Goal: Task Accomplishment & Management: Use online tool/utility

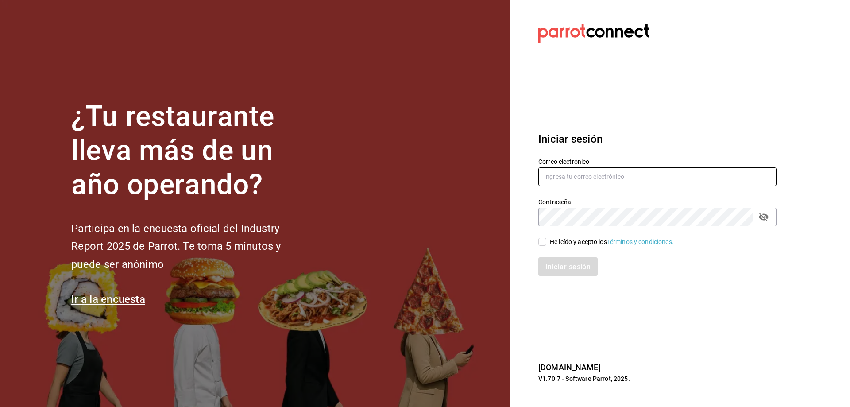
type input "[EMAIL_ADDRESS][DOMAIN_NAME]"
click at [543, 241] on input "He leído y acepto los Términos y condiciones." at bounding box center [542, 242] width 8 height 8
checkbox input "true"
click at [573, 271] on button "Iniciar sesión" at bounding box center [568, 266] width 60 height 19
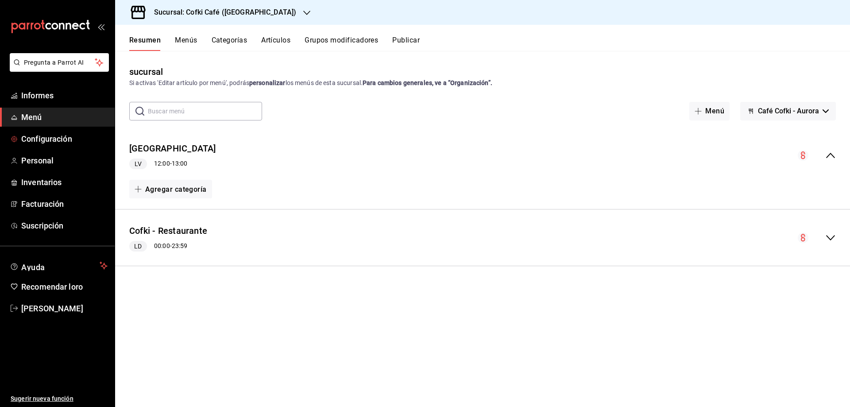
click at [52, 120] on span "Menú" at bounding box center [64, 117] width 86 height 12
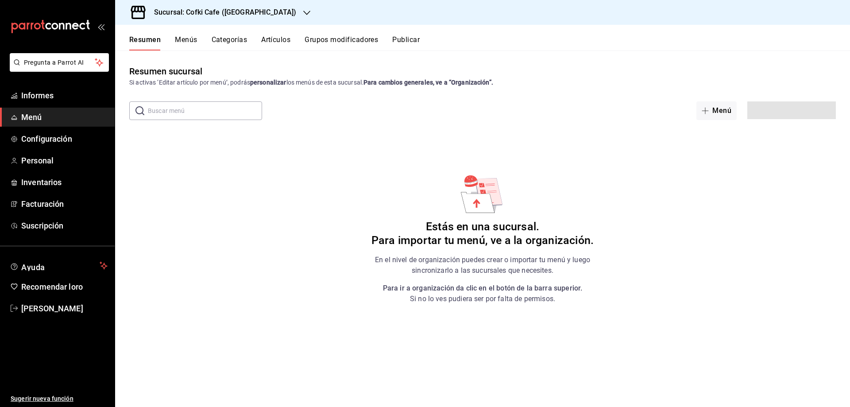
click at [214, 11] on h3 "Sucursal: Cofki Cafe (La Aurora)" at bounding box center [221, 12] width 149 height 11
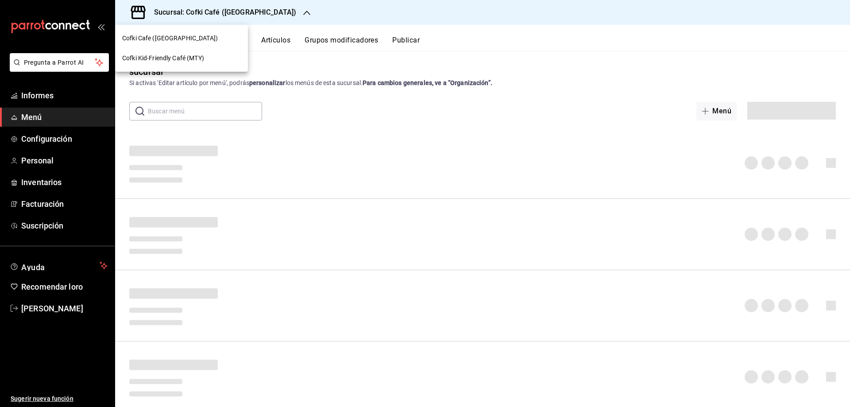
click at [175, 55] on span "Cofki Kid-Friendly Café (MTY)" at bounding box center [163, 58] width 82 height 9
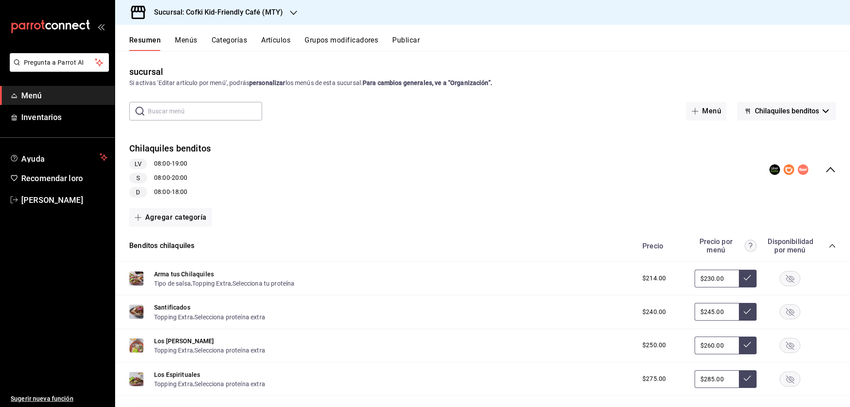
click at [66, 109] on link "Inventarios" at bounding box center [57, 117] width 115 height 19
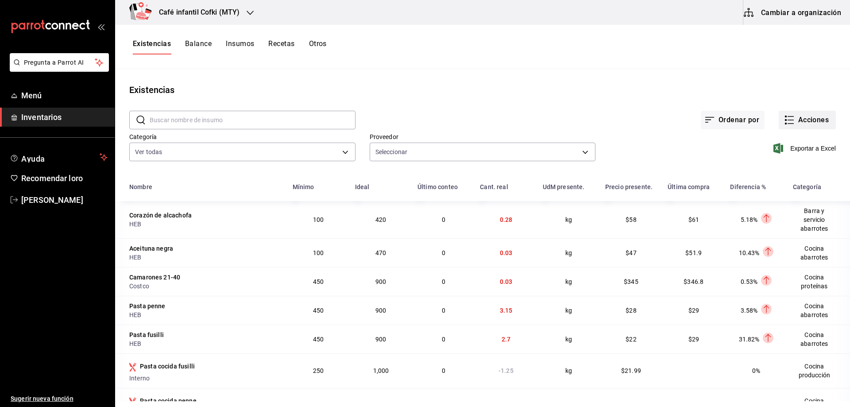
click at [790, 118] on button "Acciones" at bounding box center [806, 120] width 57 height 19
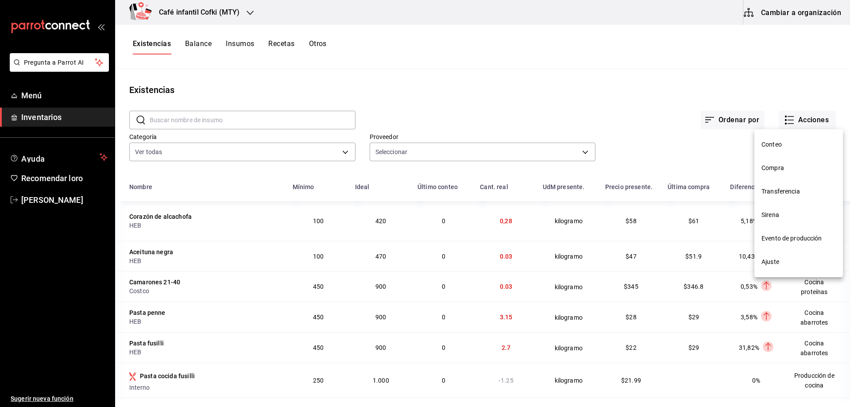
click at [790, 167] on span "Compra" at bounding box center [798, 167] width 74 height 9
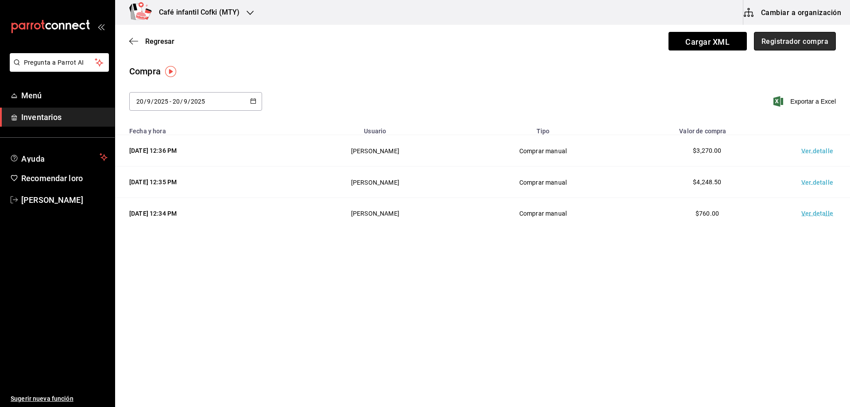
click at [778, 37] on font "Registrador compra" at bounding box center [794, 41] width 67 height 8
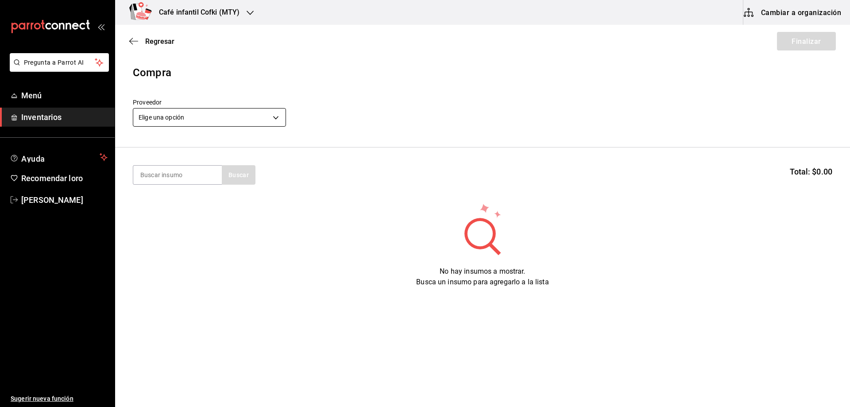
click at [221, 121] on body "Pregunta a Parrot AI Menú Inventarios Ayuda Recomendar loro Óscar Aguilar Suger…" at bounding box center [425, 178] width 850 height 357
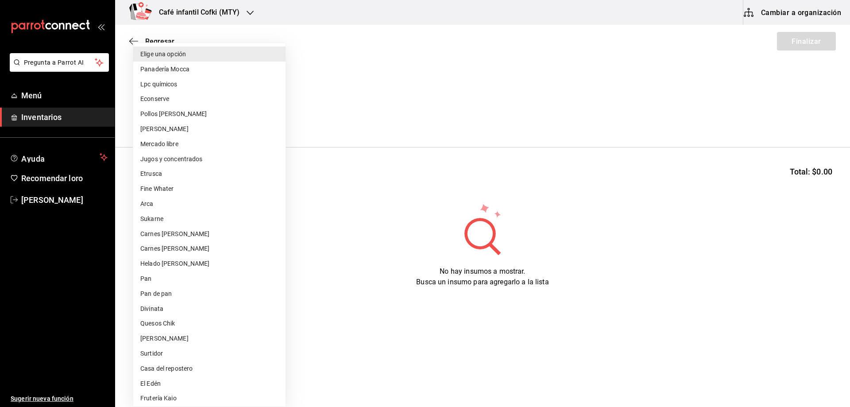
click at [183, 132] on li "Omar" at bounding box center [209, 128] width 152 height 15
type input "d2021c40-9247-4f3e-9112-9c4e99f34d44"
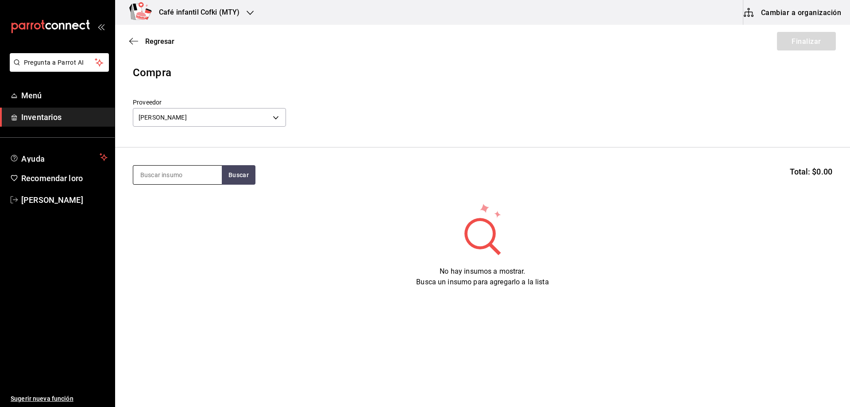
click at [182, 170] on input at bounding box center [177, 175] width 89 height 19
click at [228, 169] on button "Buscar" at bounding box center [239, 174] width 34 height 19
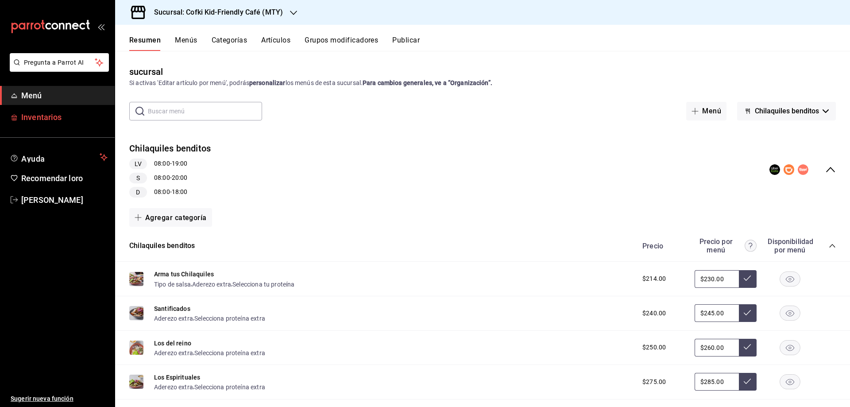
click at [58, 112] on font "Inventarios" at bounding box center [41, 116] width 40 height 9
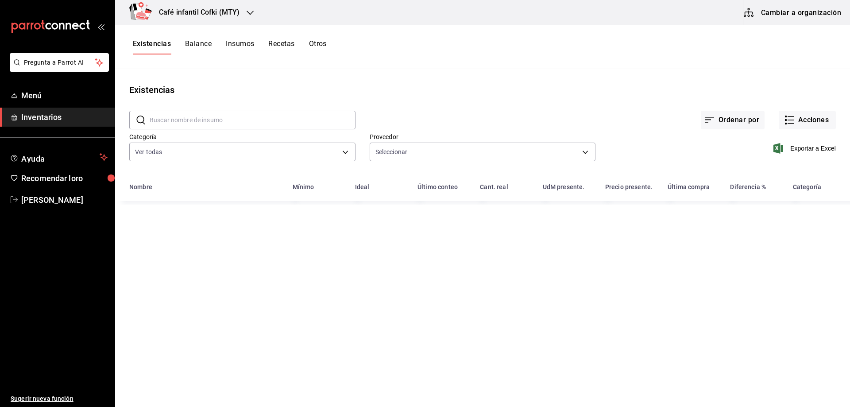
type input "da55b9f9-5d0f-4953-ae2f-a7a0e1ac7df8,db131eb2-4597-4502-b034-79ba9d7157cf,12e3e…"
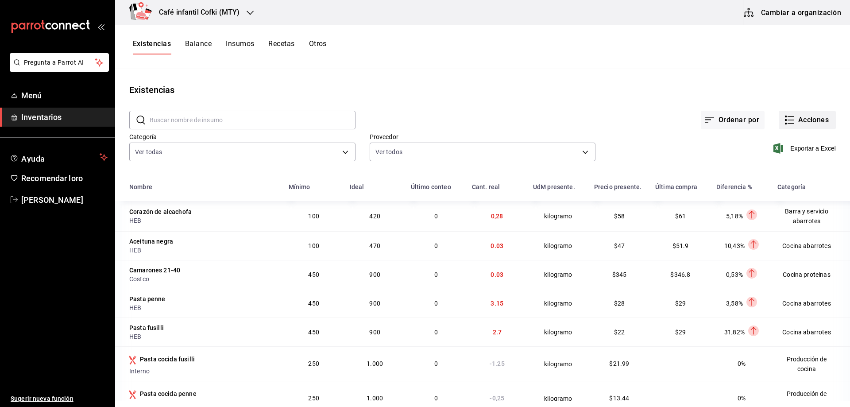
click at [799, 123] on font "Acciones" at bounding box center [813, 119] width 31 height 8
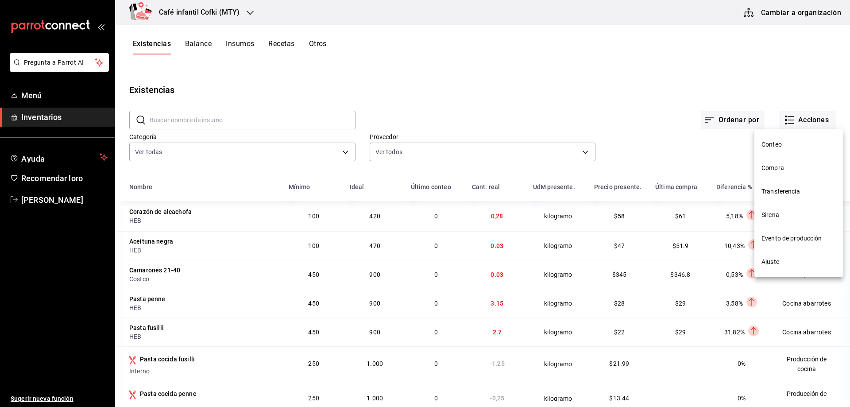
click at [775, 177] on li "Compra" at bounding box center [798, 167] width 89 height 23
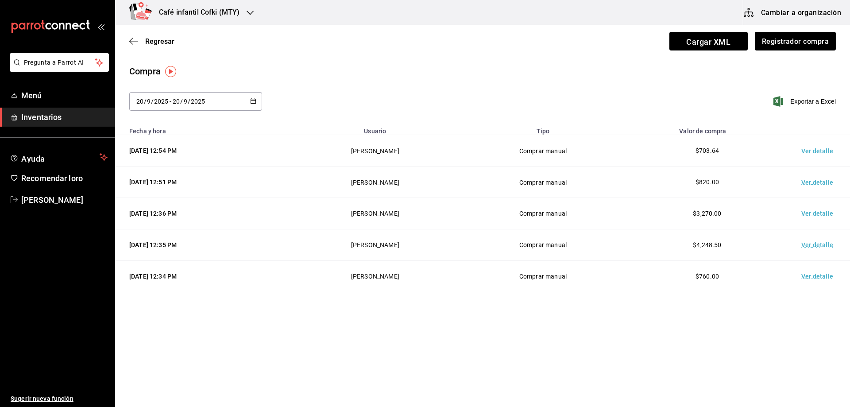
click at [825, 142] on td "Ver detalle" at bounding box center [819, 150] width 62 height 31
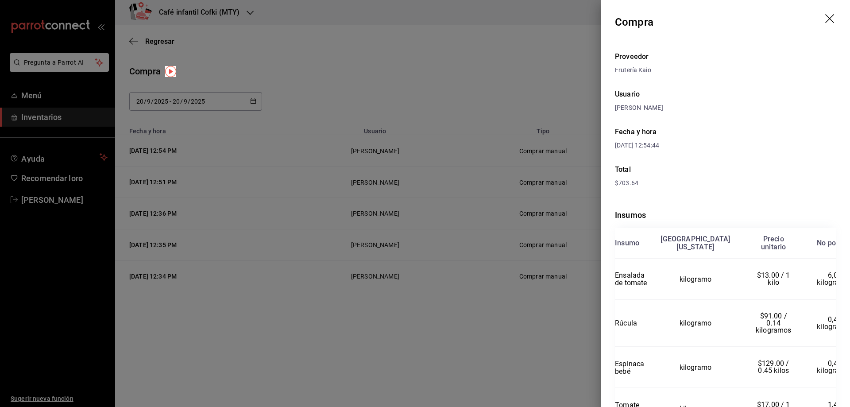
click at [538, 57] on div at bounding box center [425, 203] width 850 height 407
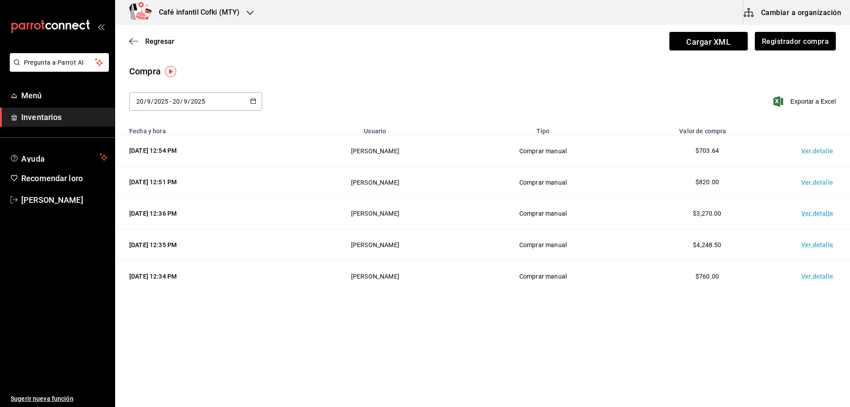
click at [805, 184] on font "Ver detalle" at bounding box center [817, 182] width 32 height 7
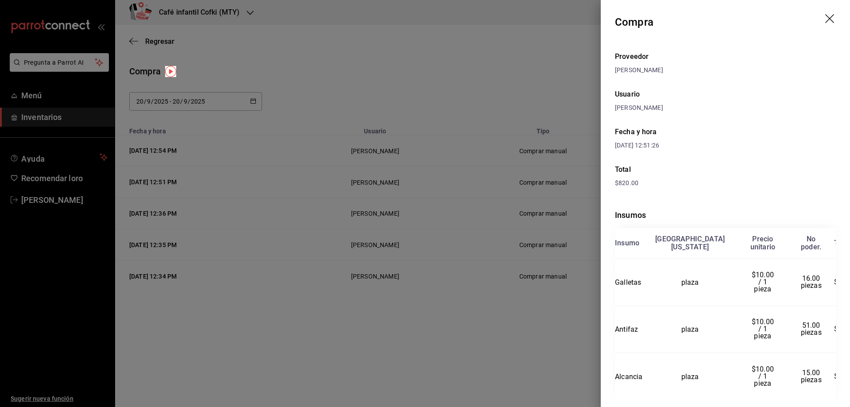
click at [555, 41] on div at bounding box center [425, 203] width 850 height 407
